Goal: Task Accomplishment & Management: Manage account settings

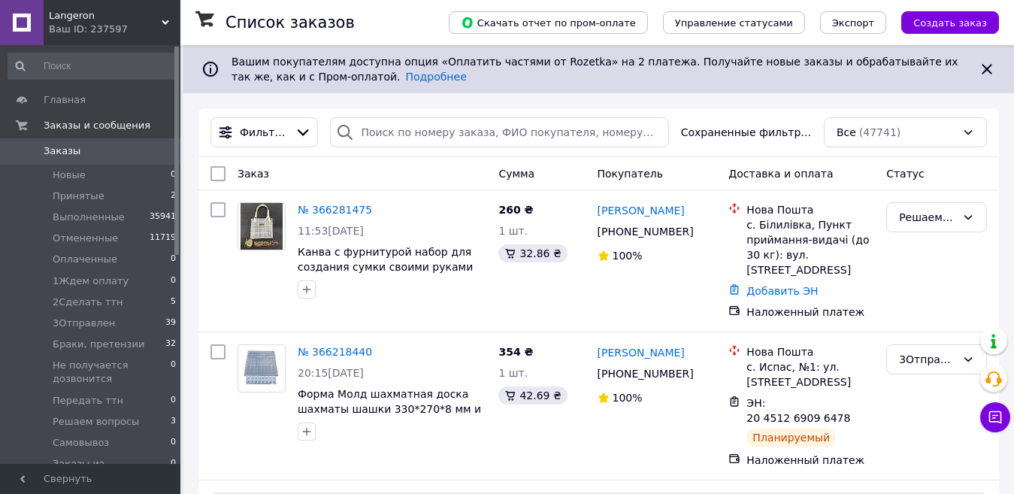
click at [168, 22] on use at bounding box center [166, 22] width 8 height 5
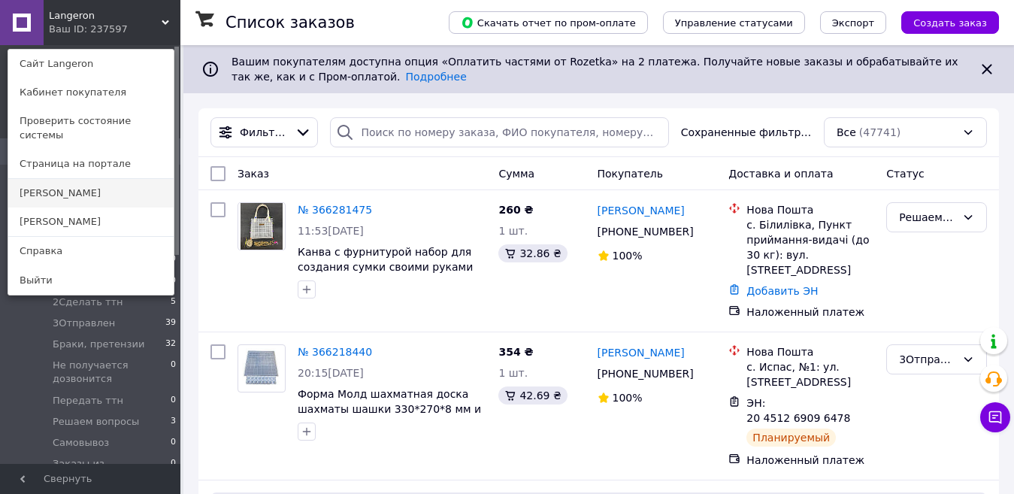
click at [111, 179] on link "[PERSON_NAME]" at bounding box center [90, 193] width 165 height 29
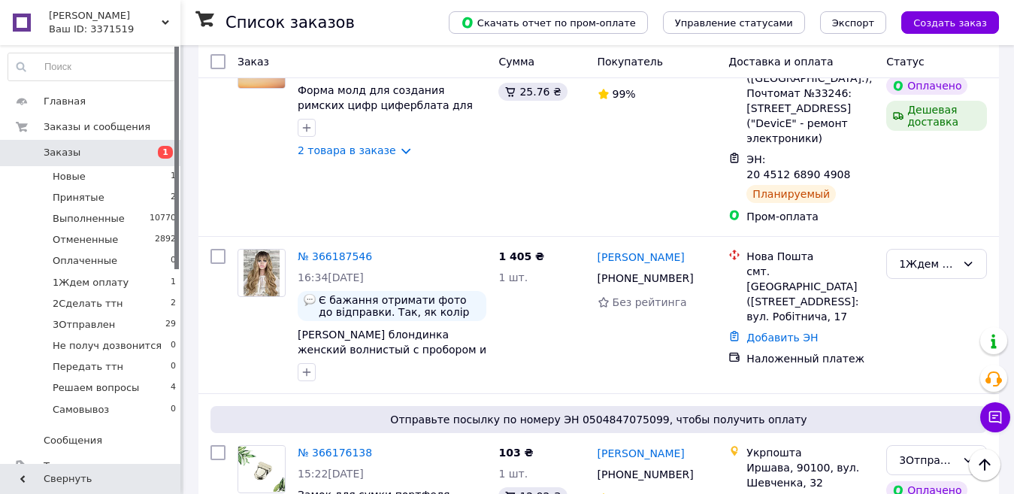
scroll to position [840, 0]
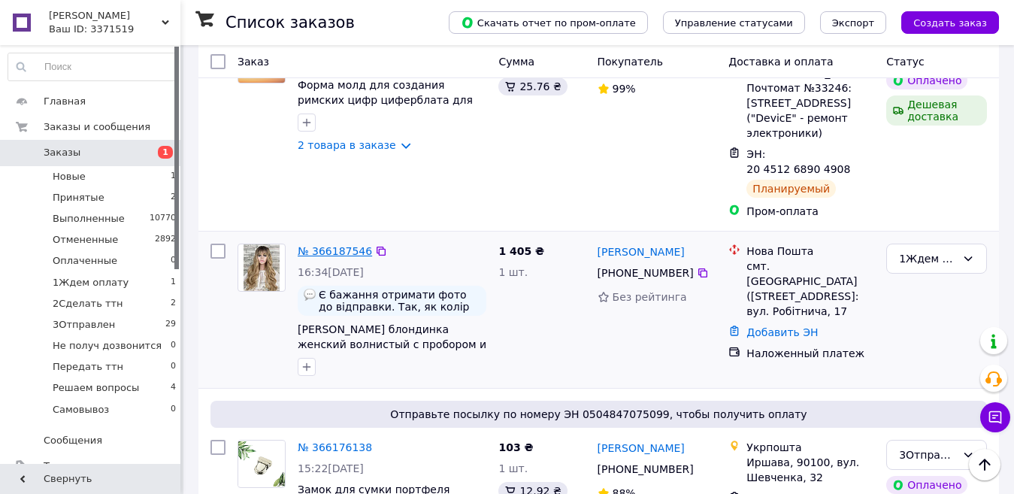
click at [325, 245] on link "№ 366187546" at bounding box center [335, 251] width 74 height 12
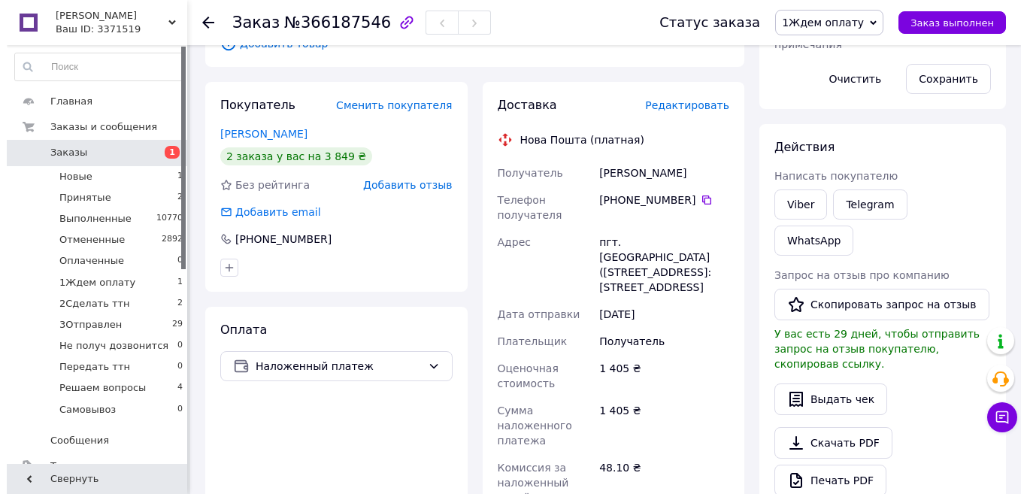
scroll to position [340, 0]
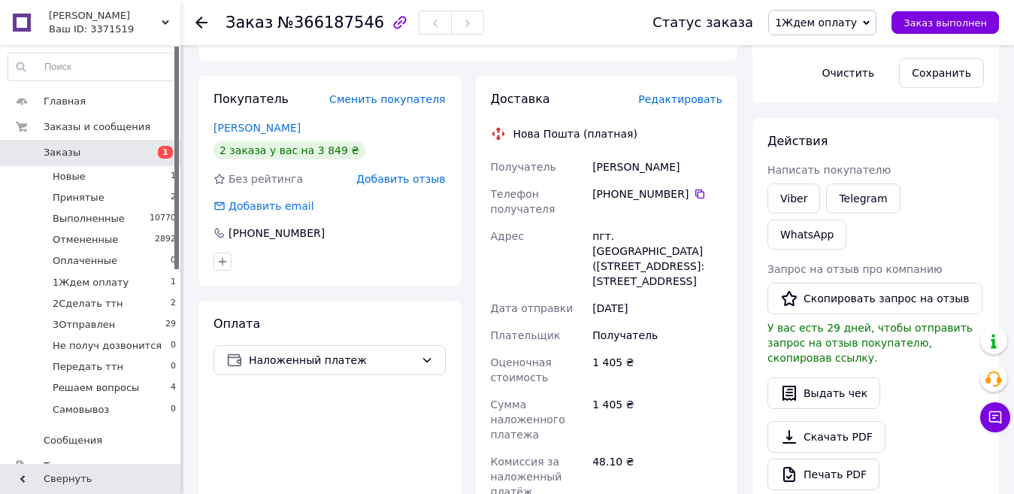
click at [693, 93] on span "Редактировать" at bounding box center [680, 99] width 84 height 12
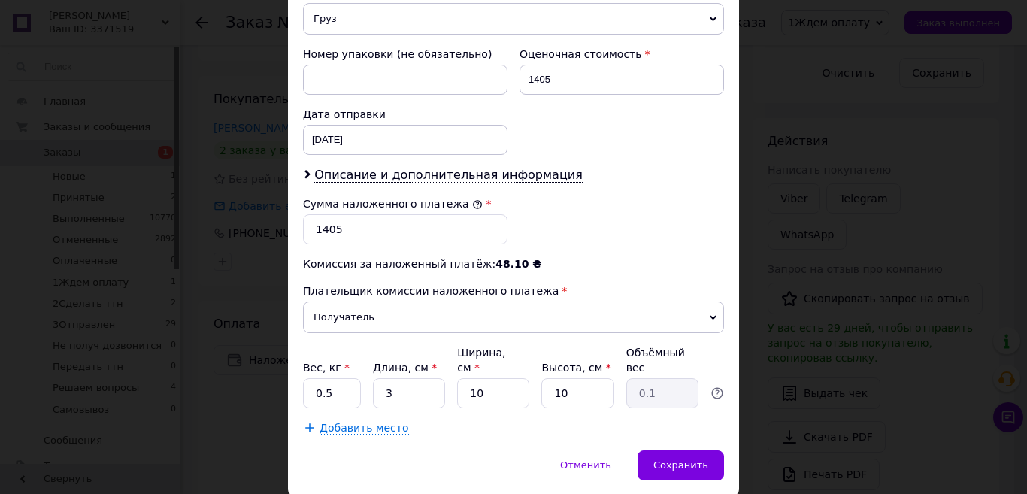
scroll to position [668, 0]
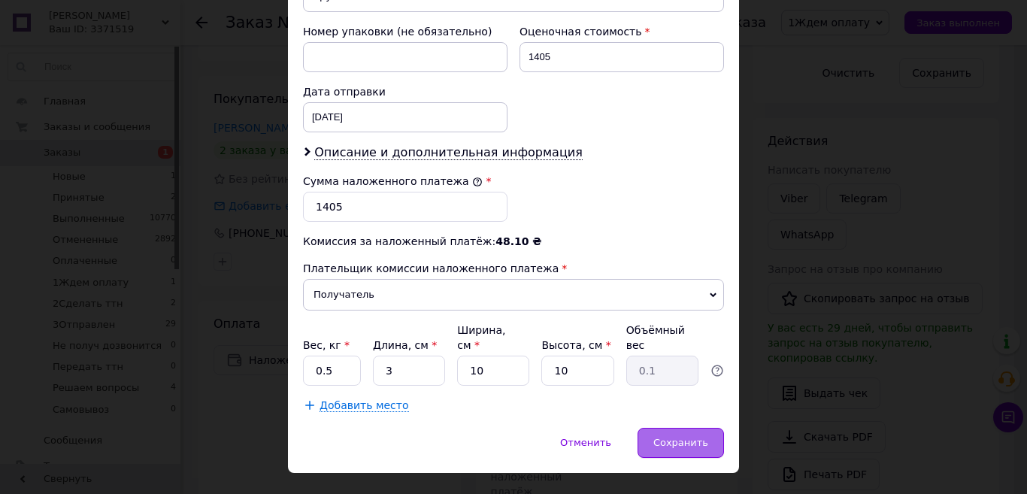
click at [687, 437] on span "Сохранить" at bounding box center [680, 442] width 55 height 11
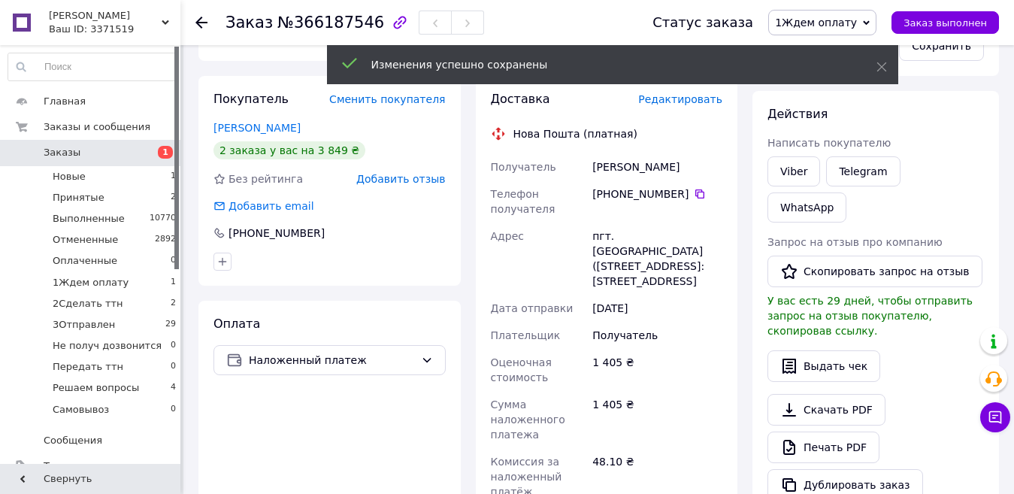
click at [675, 87] on div "Изменения успешно сохранены" at bounding box center [612, 66] width 571 height 43
click at [877, 61] on span at bounding box center [882, 66] width 11 height 15
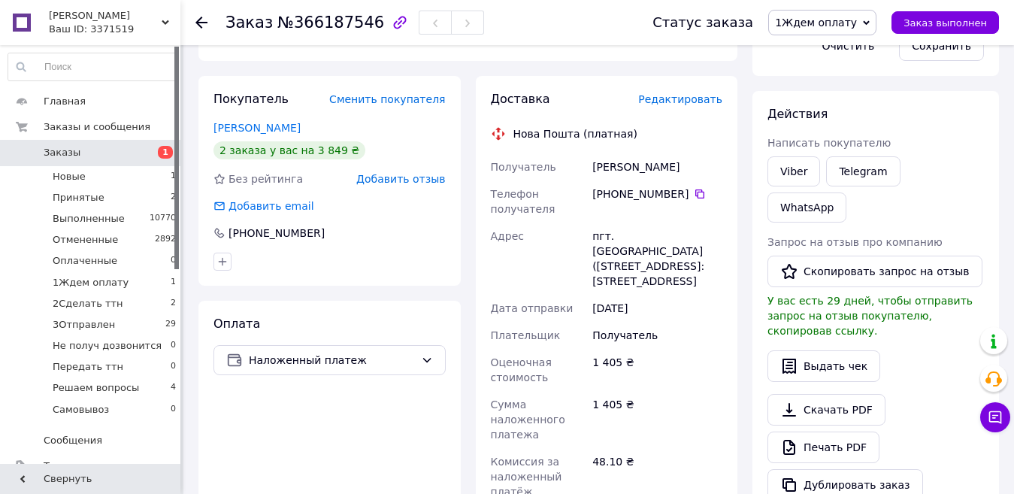
click at [701, 93] on span "Редактировать" at bounding box center [680, 99] width 84 height 12
click at [700, 93] on span "Редактировать" at bounding box center [680, 99] width 84 height 12
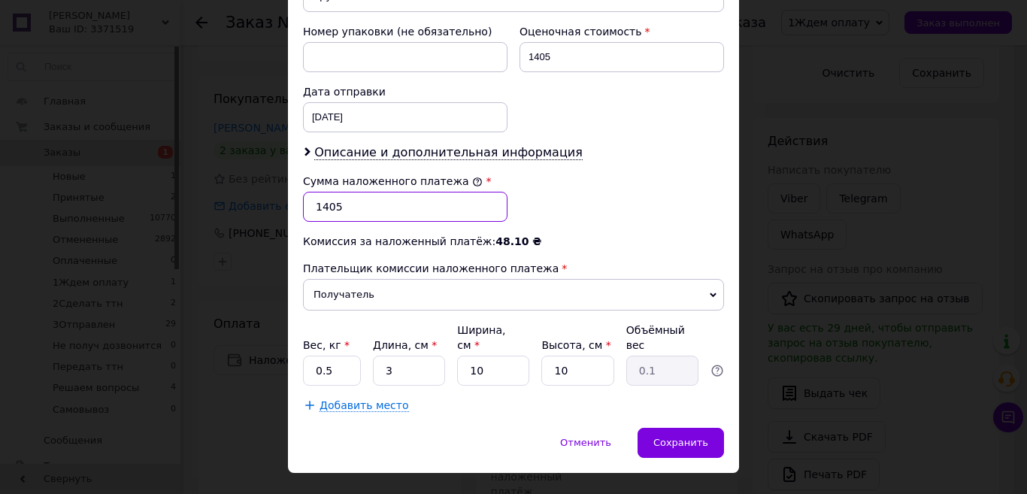
click at [321, 192] on input "1405" at bounding box center [405, 207] width 204 height 30
type input "1305"
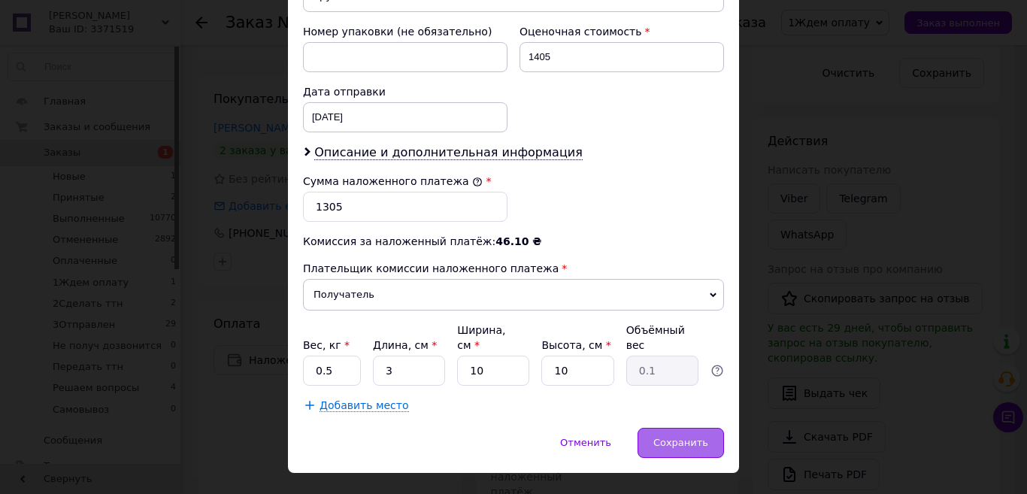
click at [676, 437] on span "Сохранить" at bounding box center [680, 442] width 55 height 11
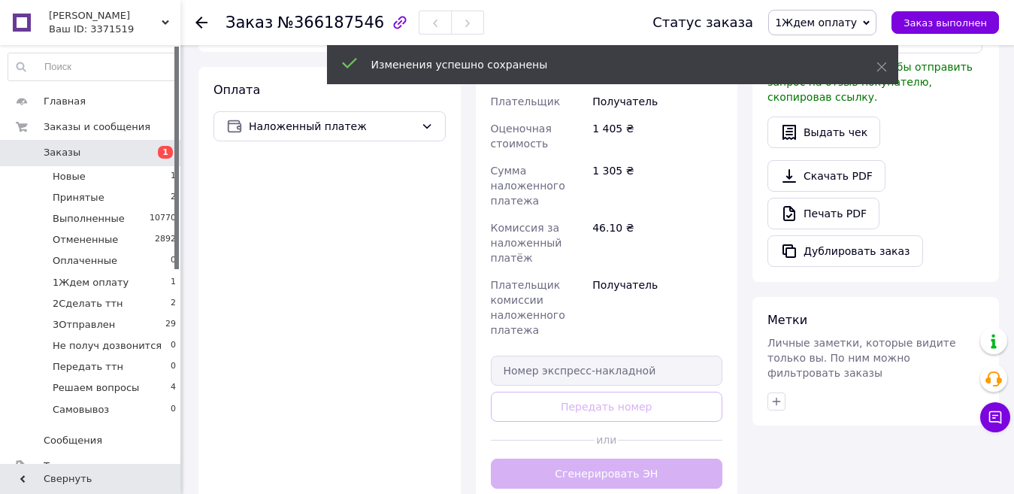
scroll to position [586, 0]
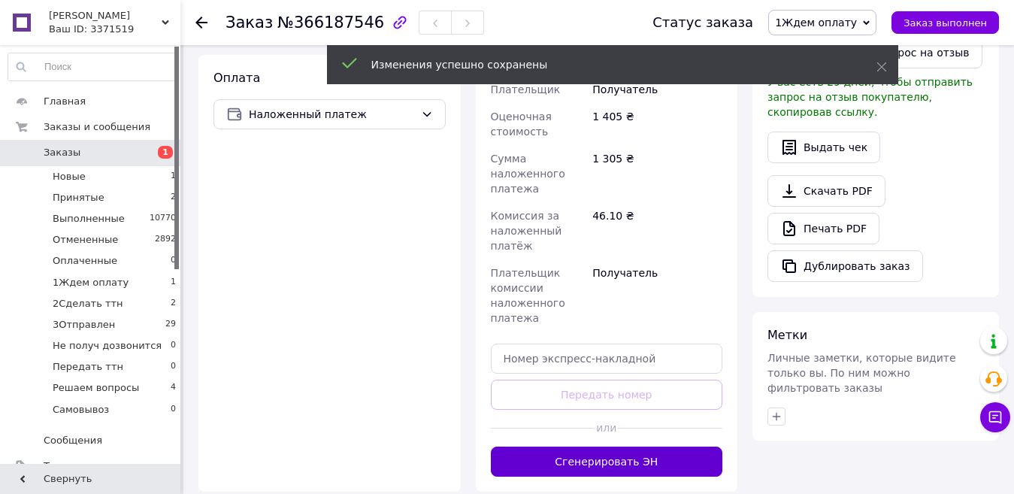
click at [643, 447] on button "Сгенерировать ЭН" at bounding box center [607, 462] width 232 height 30
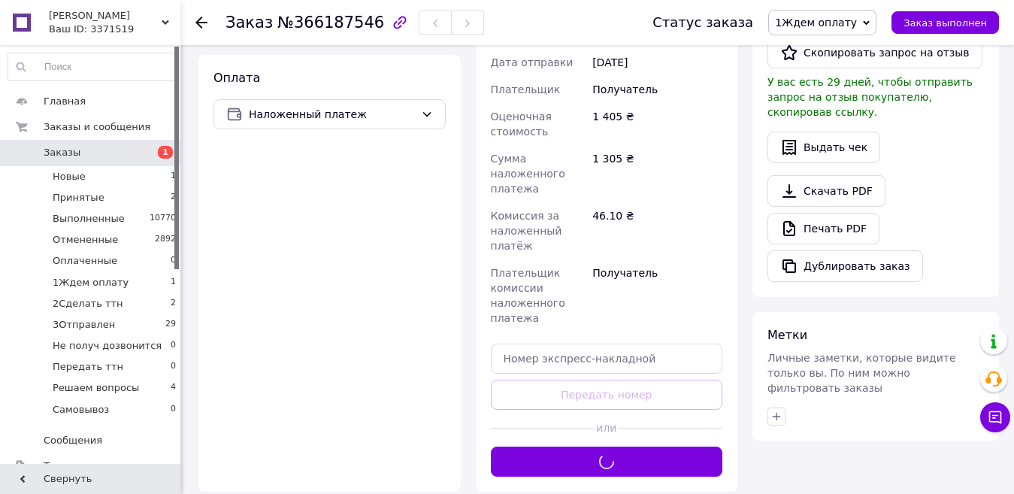
click at [826, 20] on span "1Ждем оплату" at bounding box center [816, 23] width 82 height 12
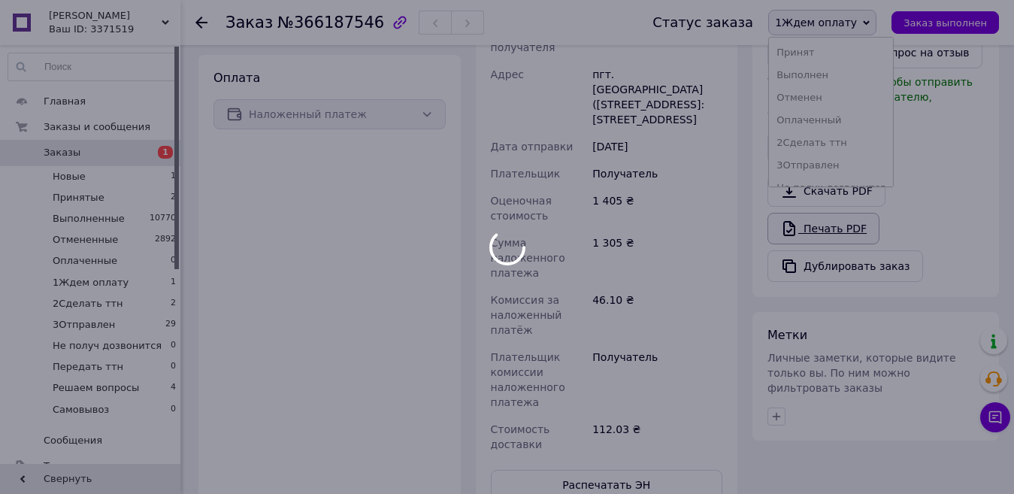
click at [846, 169] on body "Landis Ваш ID: 3371519 Сайт Landis Кабинет покупателя Проверить состояние систе…" at bounding box center [507, 223] width 1014 height 1618
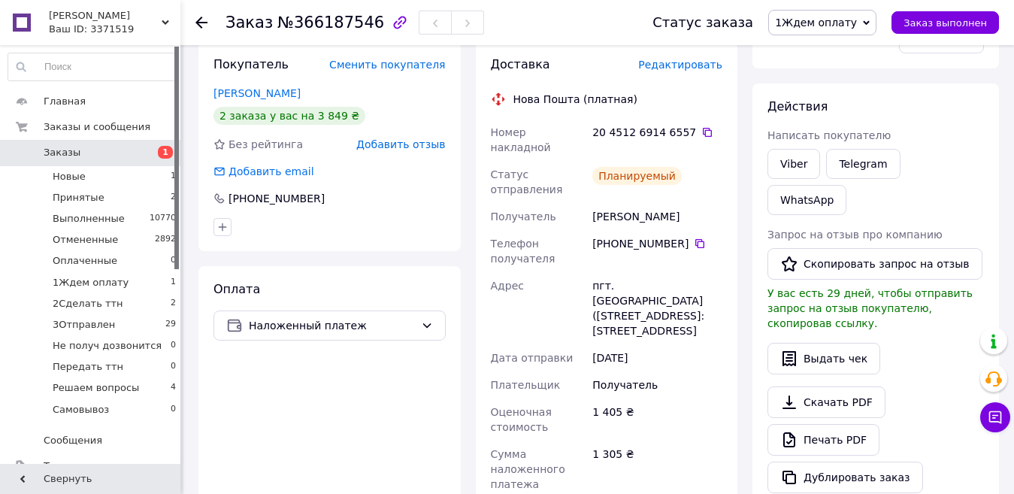
scroll to position [344, 0]
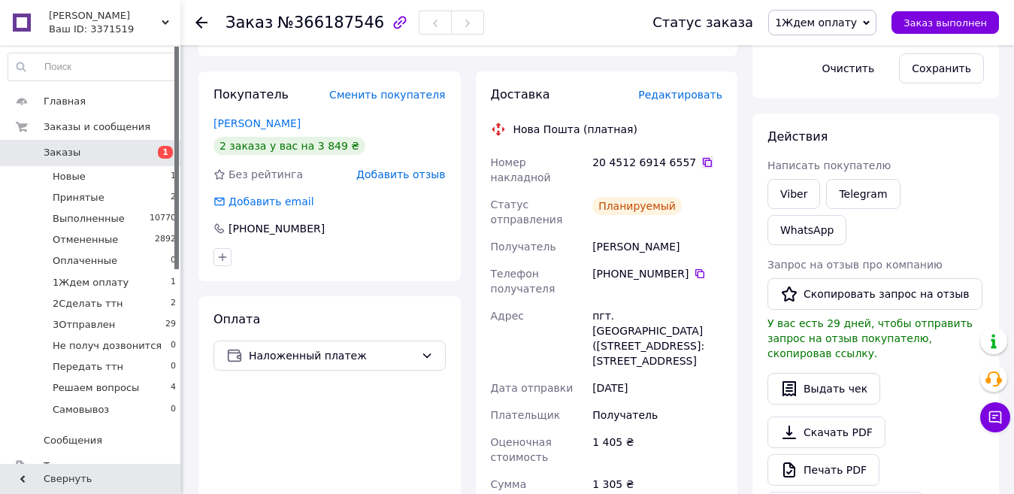
click at [703, 158] on icon at bounding box center [707, 162] width 9 height 9
click at [831, 24] on span "1Ждем оплату" at bounding box center [816, 23] width 82 height 12
click at [833, 169] on li "3Отправлен" at bounding box center [831, 165] width 124 height 23
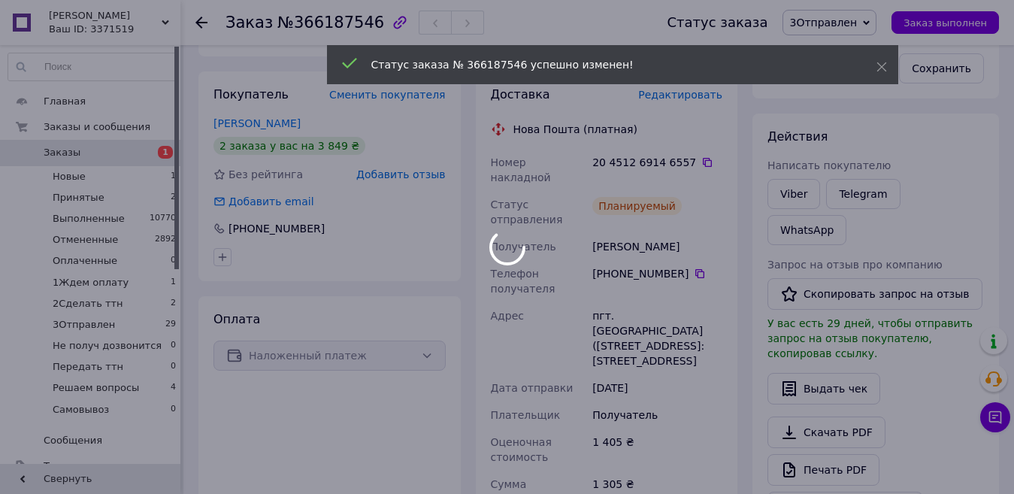
click at [202, 29] on body "Landis Ваш ID: 3371519 Сайт Landis Кабинет покупателя Проверить состояние систе…" at bounding box center [507, 483] width 1014 height 1654
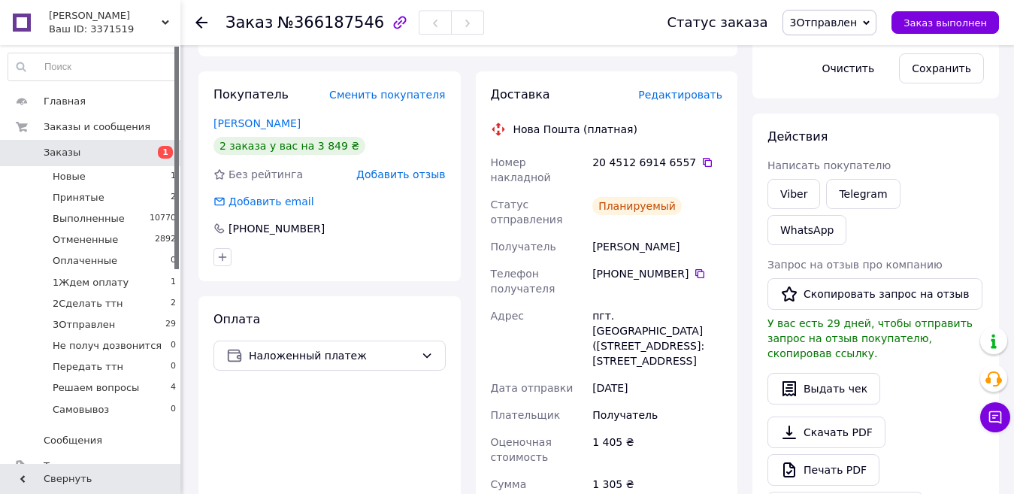
click at [198, 17] on icon at bounding box center [201, 23] width 12 height 12
